Goal: Transaction & Acquisition: Register for event/course

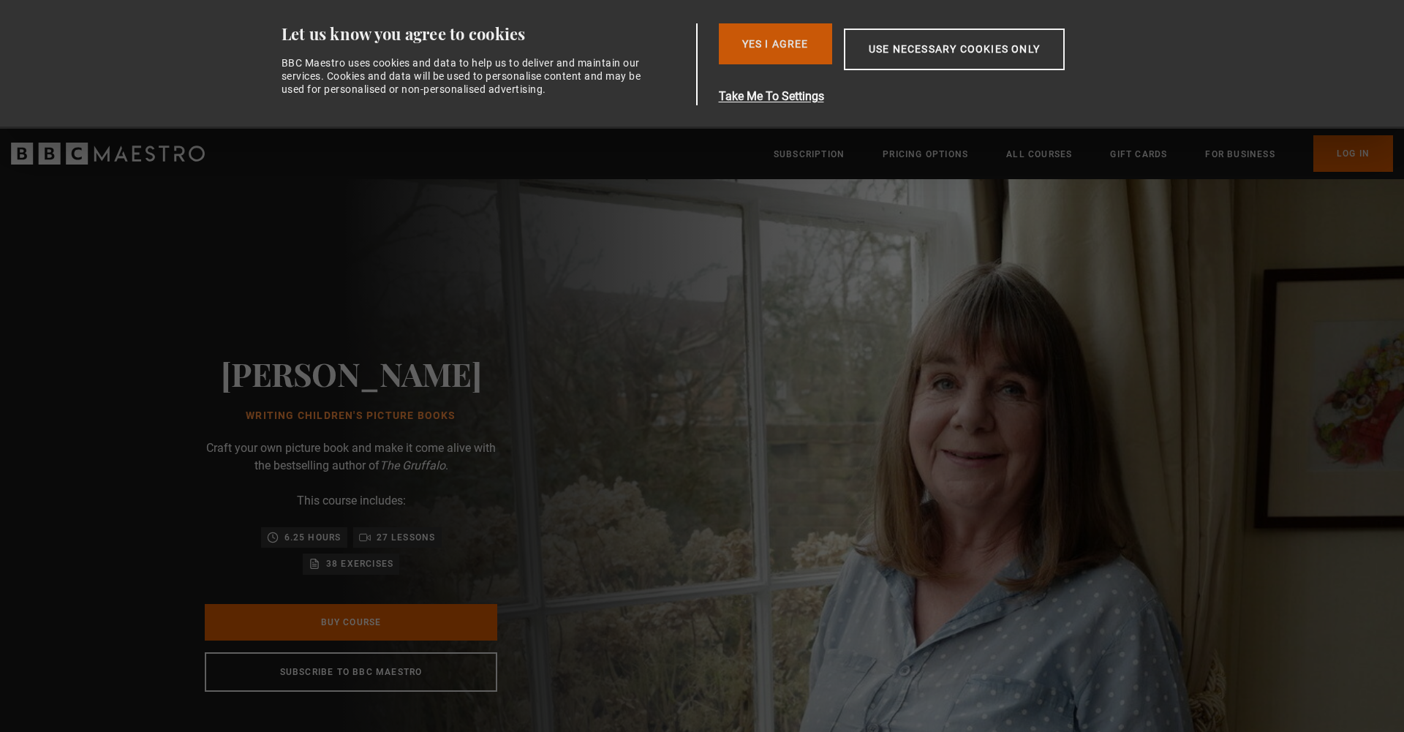
click at [769, 39] on button "Yes I Agree" at bounding box center [775, 43] width 113 height 41
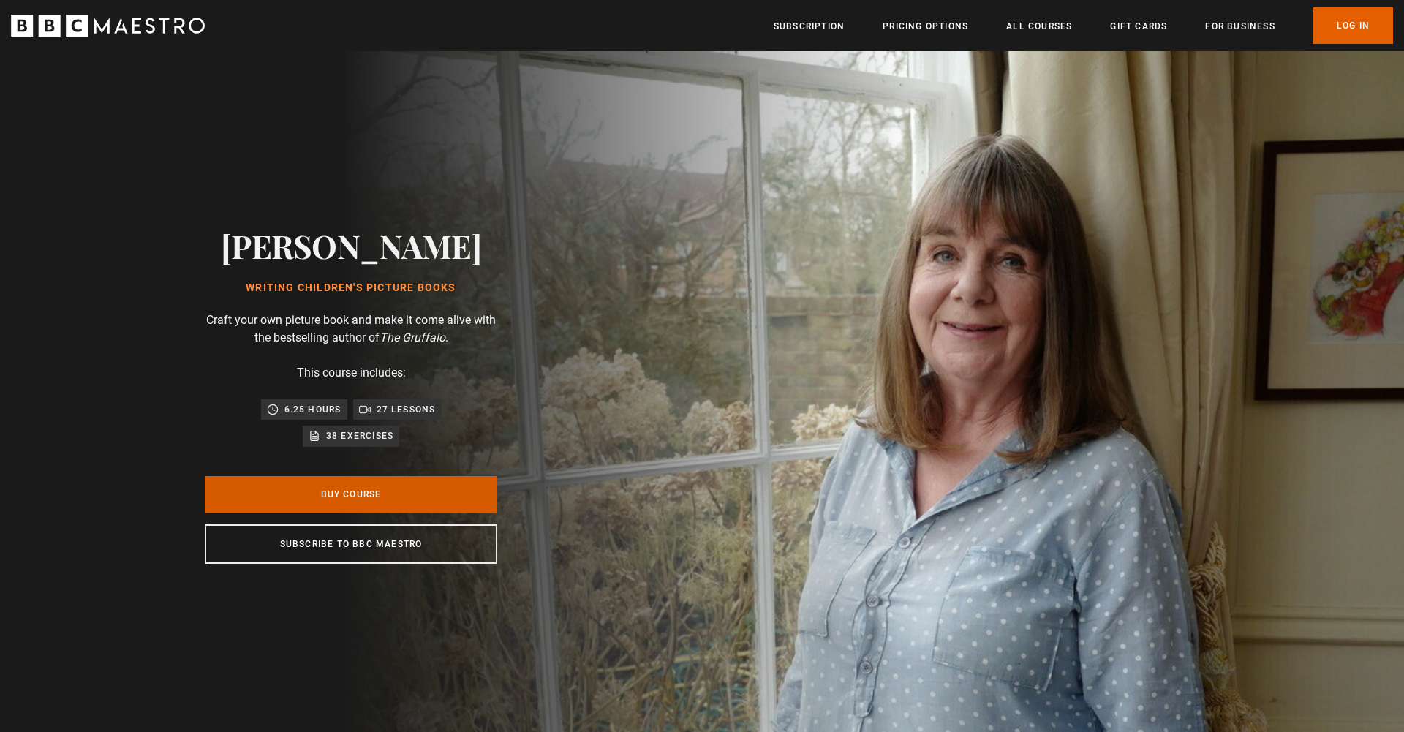
scroll to position [0, 191]
click at [351, 494] on link "Buy Course" at bounding box center [351, 494] width 293 height 37
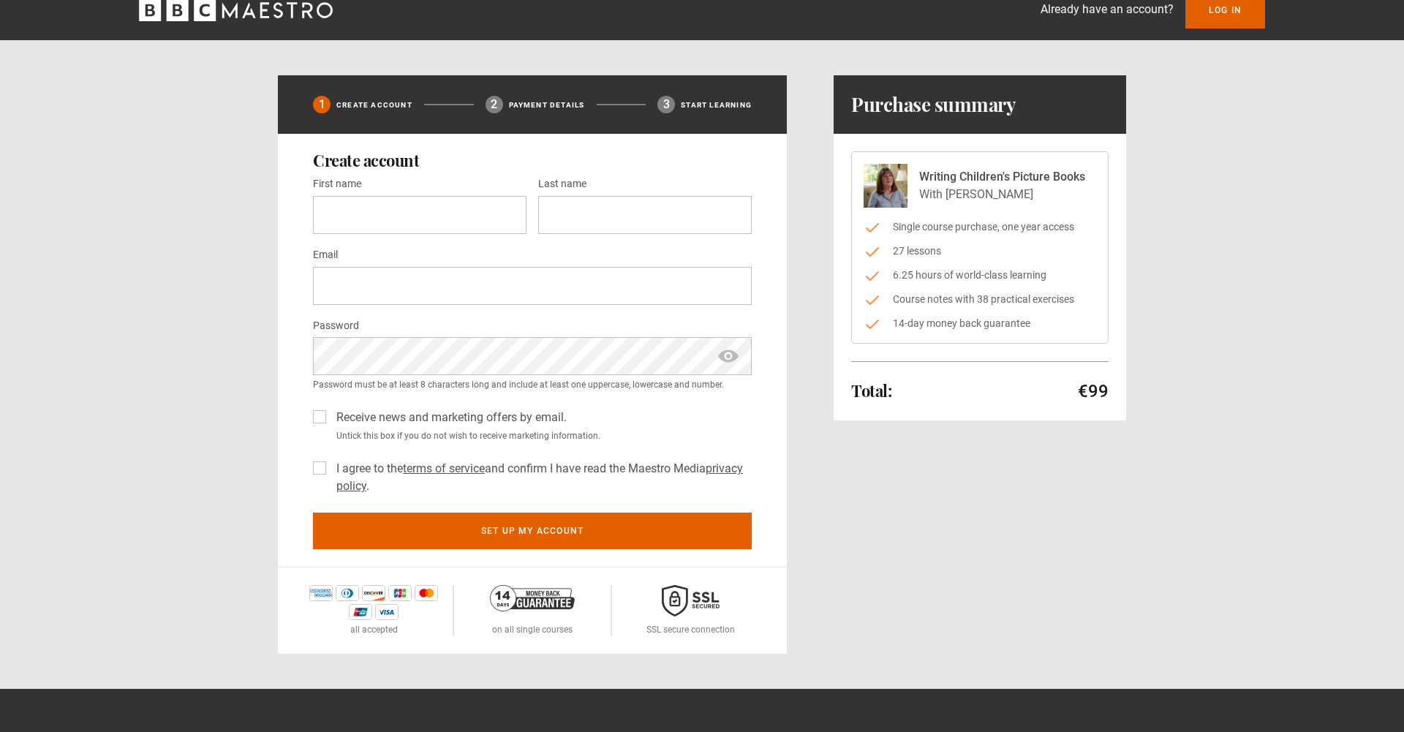
scroll to position [28, 0]
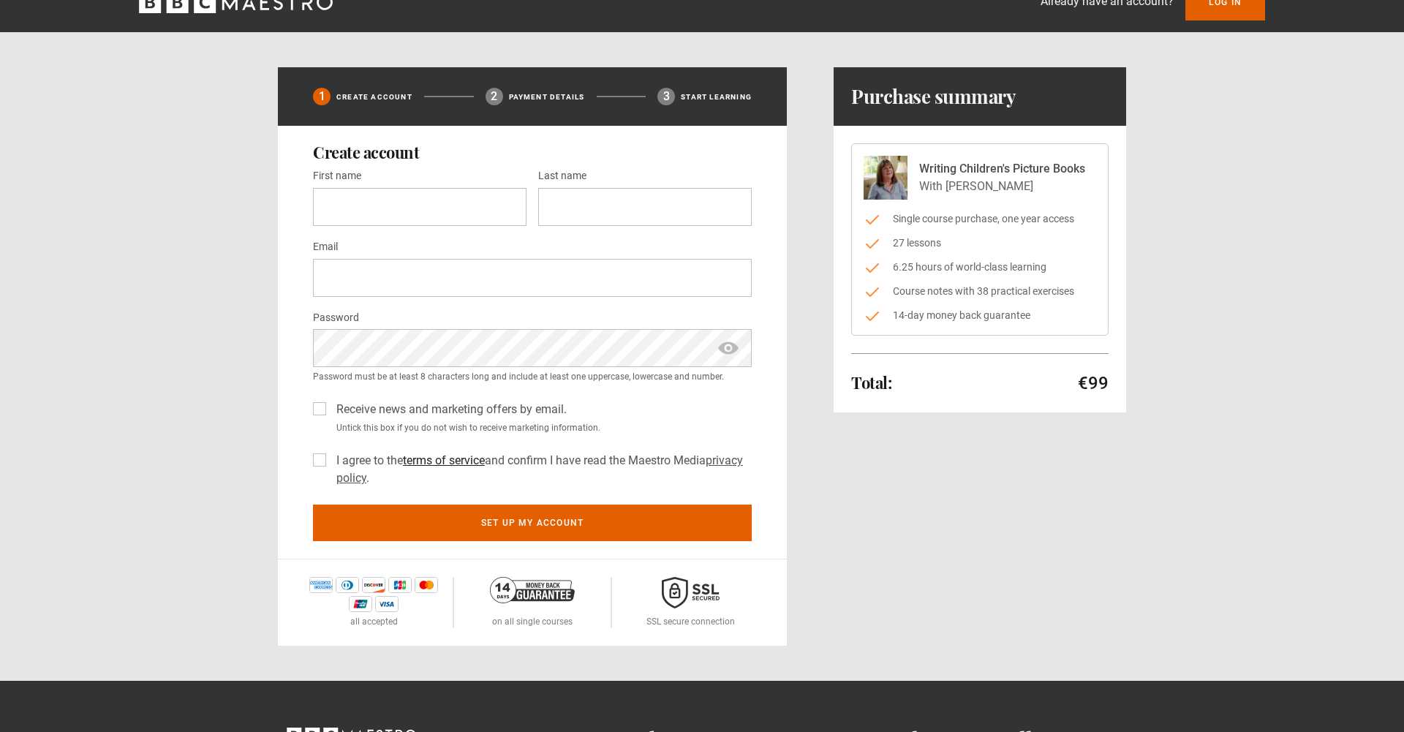
click at [449, 460] on link "terms of service" at bounding box center [444, 460] width 82 height 14
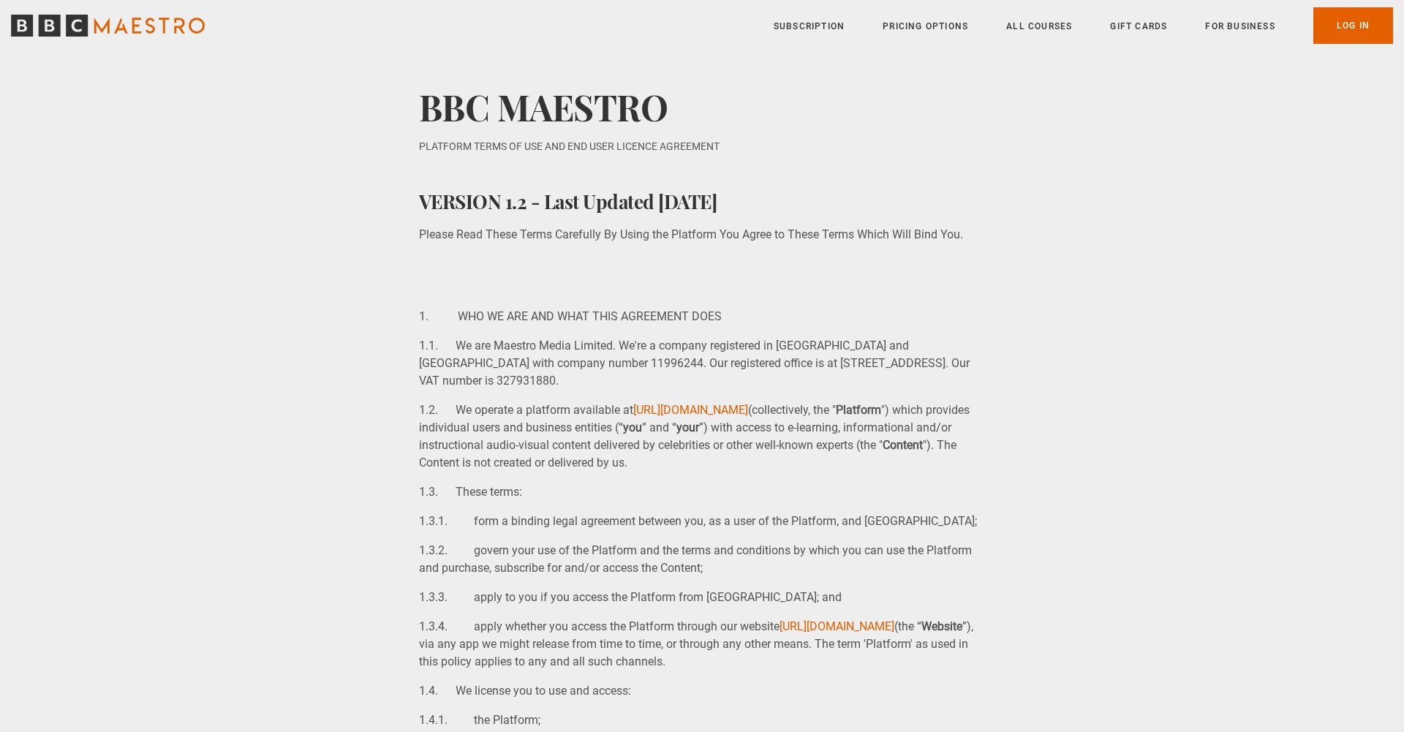
scroll to position [7, 0]
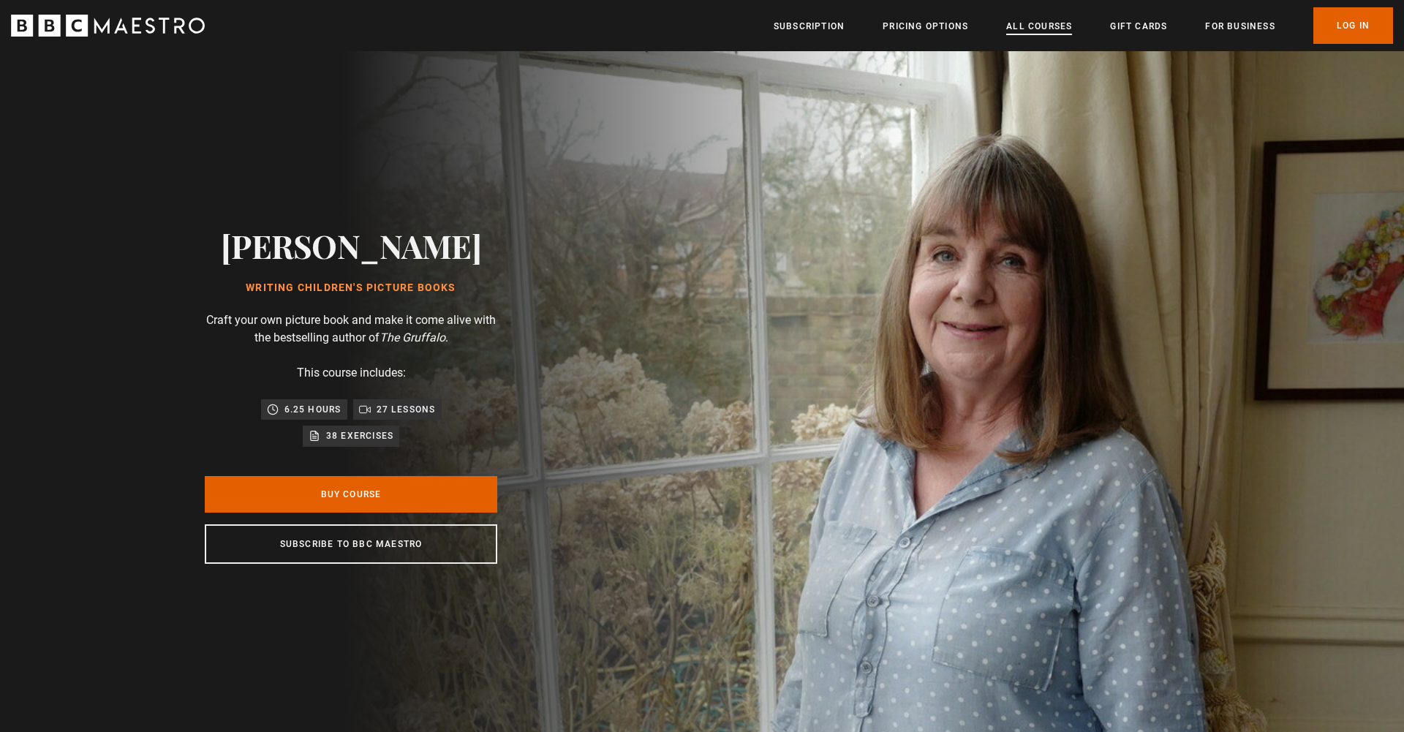
click at [1038, 23] on link "All Courses" at bounding box center [1039, 26] width 66 height 15
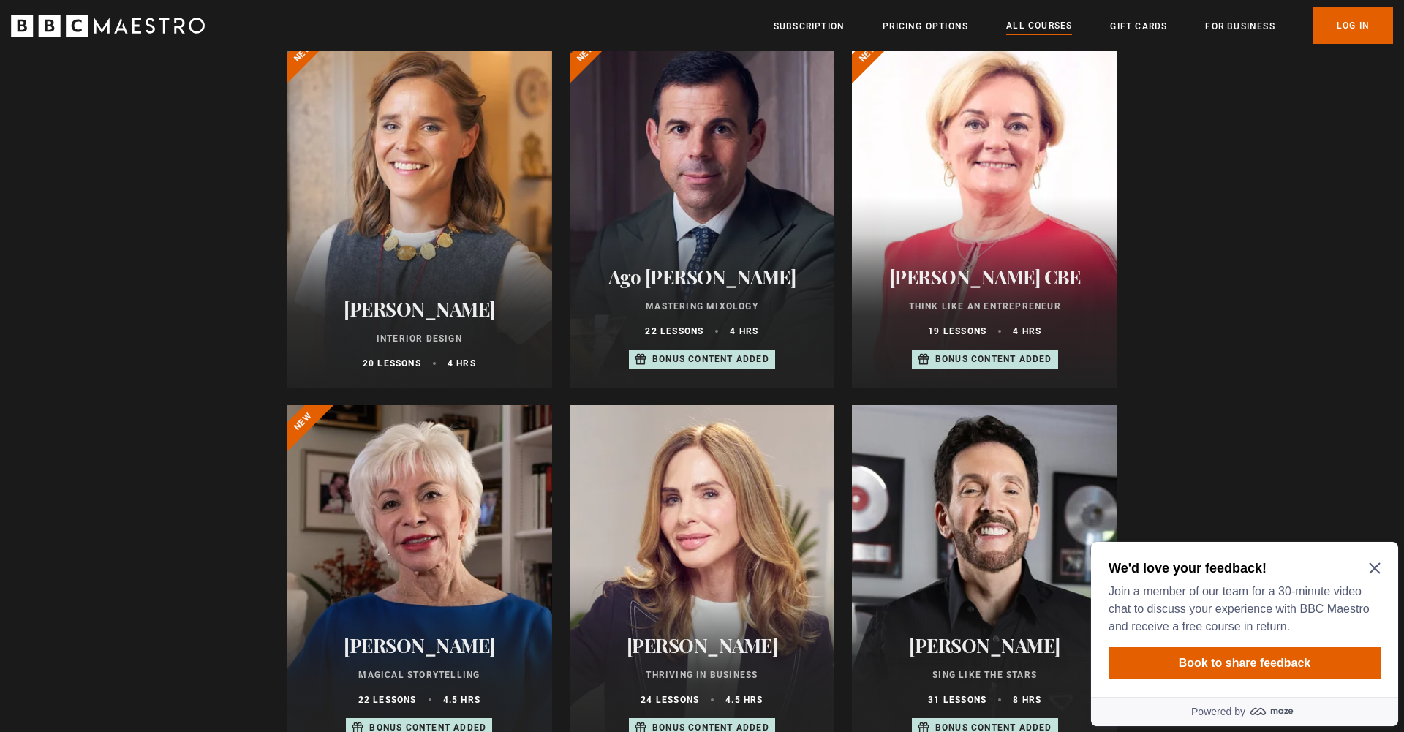
scroll to position [503, 0]
